Goal: Complete application form

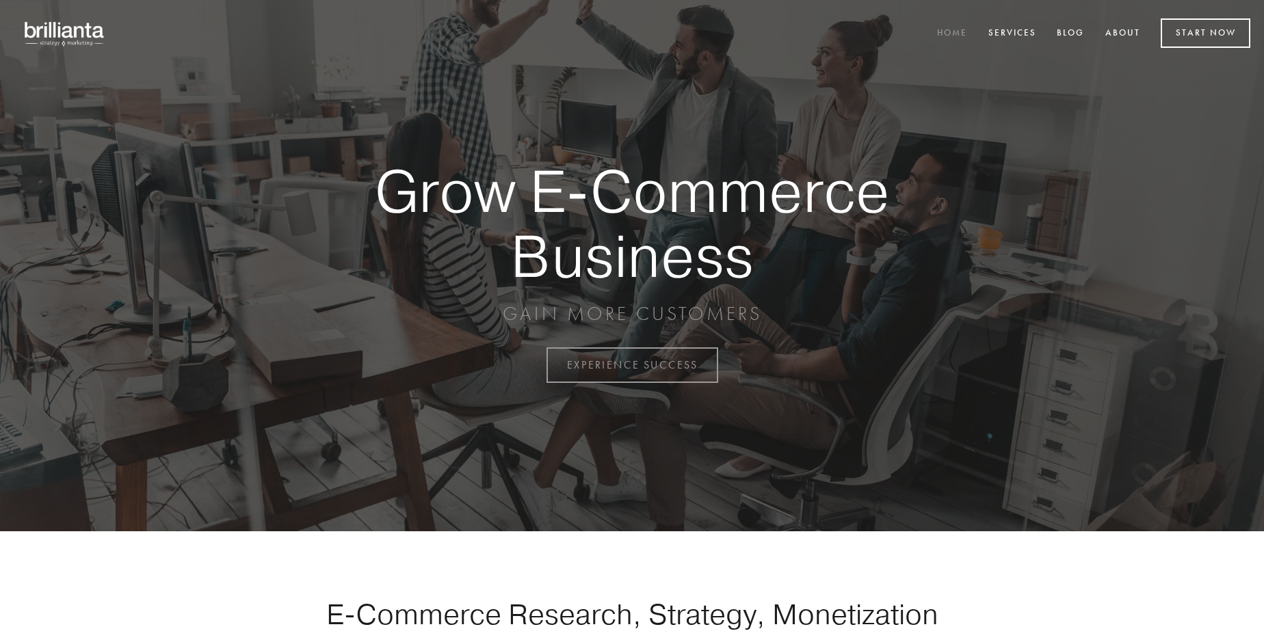
scroll to position [3585, 0]
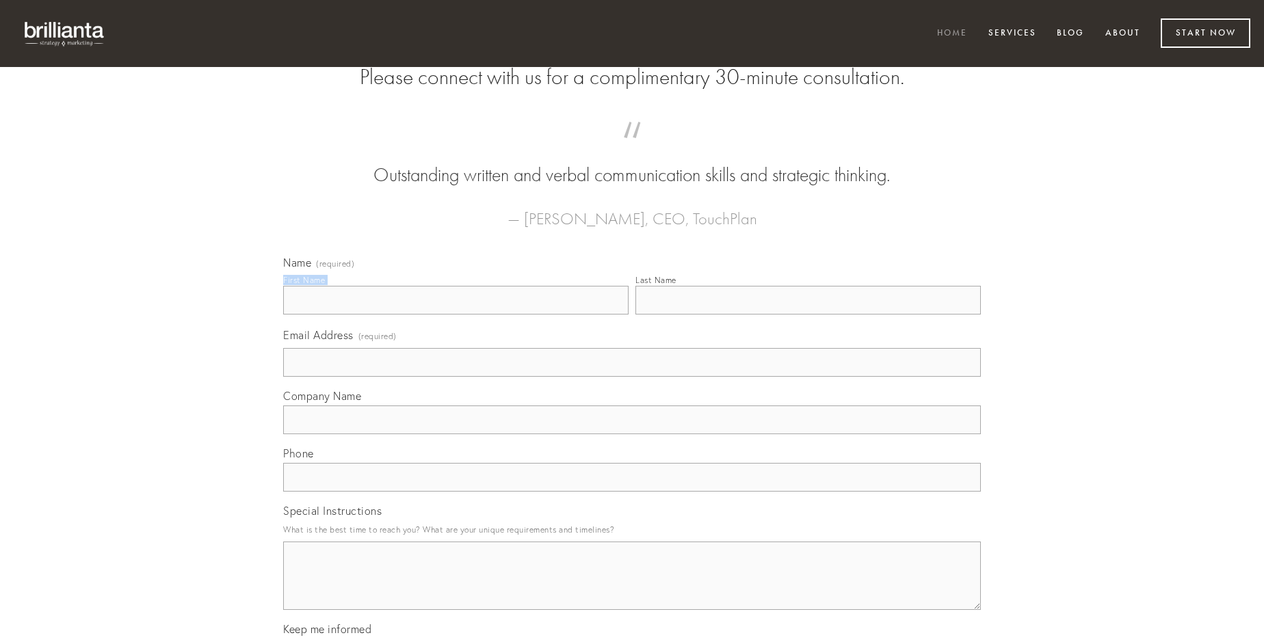
type input "[PERSON_NAME]"
click at [808, 315] on input "Last Name" at bounding box center [807, 300] width 345 height 29
type input "[PERSON_NAME]"
click at [632, 377] on input "Email Address (required)" at bounding box center [632, 362] width 698 height 29
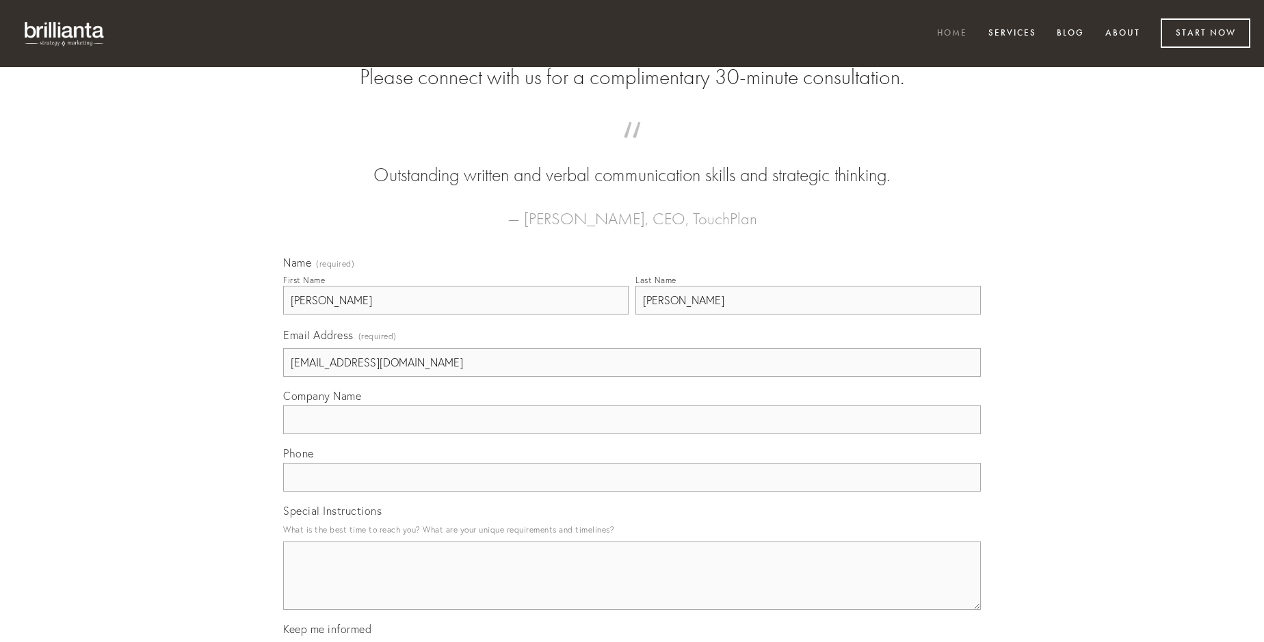
type input "[EMAIL_ADDRESS][DOMAIN_NAME]"
click at [632, 434] on input "Company Name" at bounding box center [632, 420] width 698 height 29
type input "atrocitas"
click at [632, 492] on input "text" at bounding box center [632, 477] width 698 height 29
click at [632, 588] on textarea "Special Instructions" at bounding box center [632, 576] width 698 height 68
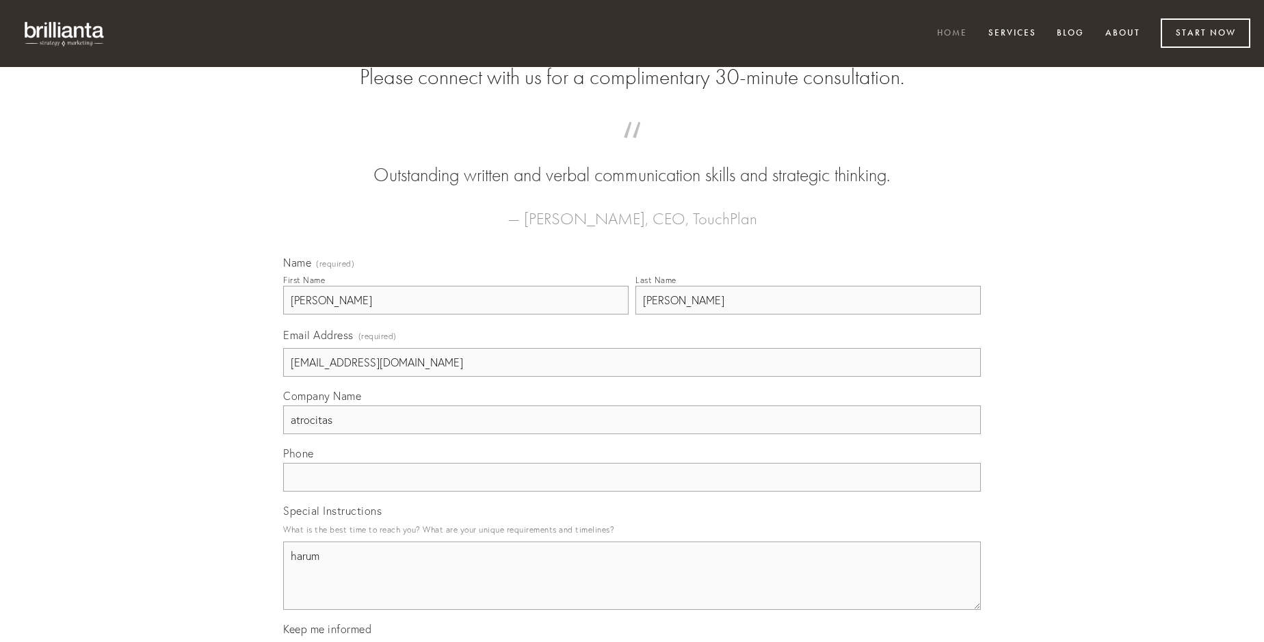
type textarea "harum"
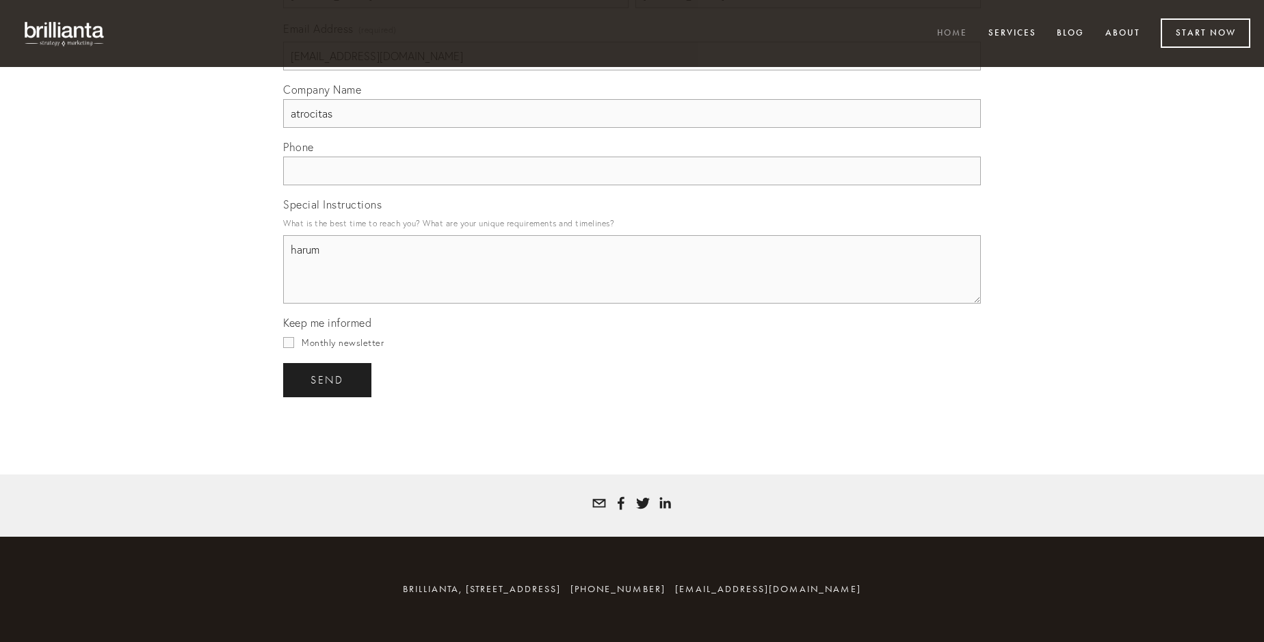
click at [328, 380] on span "send" at bounding box center [327, 380] width 34 height 12
